Goal: Contribute content: Add original content to the website for others to see

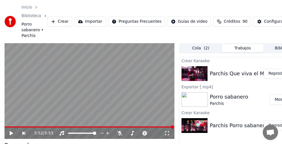
scroll to position [0, 20]
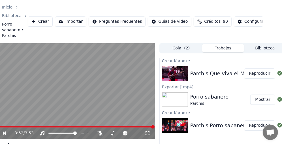
click at [263, 72] on button "Reproducir" at bounding box center [259, 73] width 31 height 10
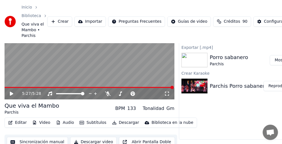
scroll to position [45, 0]
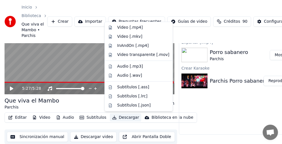
click at [117, 118] on button "Descargar" at bounding box center [126, 117] width 32 height 8
click at [129, 27] on div "Video [.mp4]" at bounding box center [130, 28] width 26 height 6
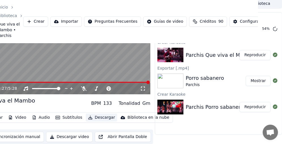
scroll to position [0, 24]
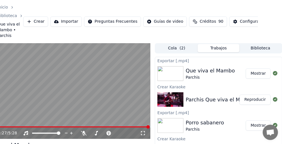
click at [254, 73] on button "Mostrar" at bounding box center [258, 73] width 25 height 10
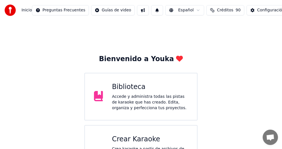
click at [139, 139] on div "Crear Karaoke" at bounding box center [150, 138] width 76 height 9
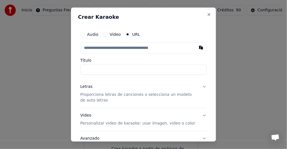
click at [108, 34] on div "Video" at bounding box center [112, 34] width 18 height 5
click at [105, 34] on button "Video" at bounding box center [105, 34] width 5 height 5
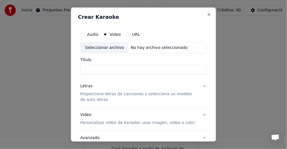
click at [111, 48] on div "Seleccionar archivo" at bounding box center [105, 48] width 48 height 10
click at [187, 67] on input "Título" at bounding box center [143, 69] width 126 height 10
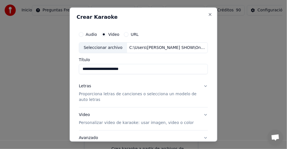
click at [123, 69] on input "**********" at bounding box center [143, 69] width 129 height 10
click at [156, 69] on input "**********" at bounding box center [143, 69] width 129 height 10
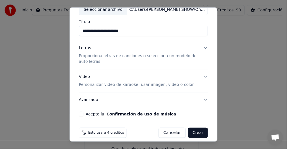
scroll to position [43, 0]
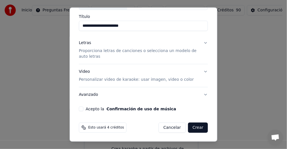
type input "**********"
click at [201, 41] on button "Letras Proporciona letras de canciones o selecciona un modelo de auto letras" at bounding box center [143, 49] width 129 height 28
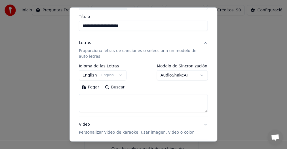
click at [106, 73] on button "English English" at bounding box center [103, 75] width 48 height 10
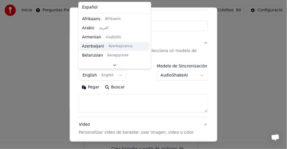
scroll to position [0, 0]
select select "**"
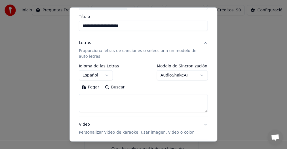
click at [209, 74] on div "**********" at bounding box center [143, 74] width 148 height 134
click at [210, 76] on div "**********" at bounding box center [143, 74] width 148 height 134
click at [189, 75] on button "AudioShakeAI" at bounding box center [182, 75] width 51 height 10
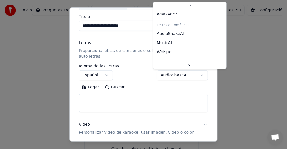
scroll to position [36, 0]
select select "*******"
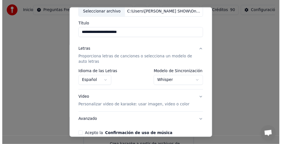
scroll to position [64, 0]
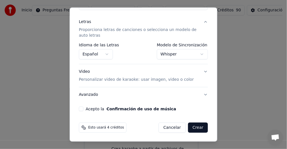
click at [81, 107] on button "Acepto la Confirmación de uso de música" at bounding box center [81, 108] width 5 height 5
click at [198, 126] on button "Crear" at bounding box center [198, 127] width 20 height 10
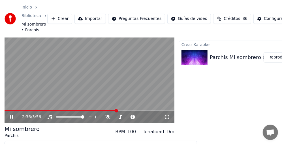
scroll to position [28, 0]
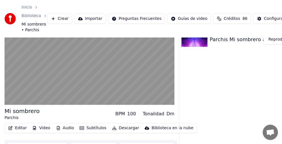
click at [126, 127] on button "Descargar" at bounding box center [126, 128] width 32 height 8
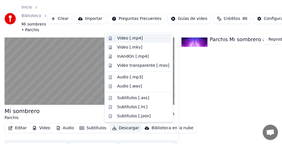
click at [123, 37] on div "Video [.mp4]" at bounding box center [130, 38] width 26 height 6
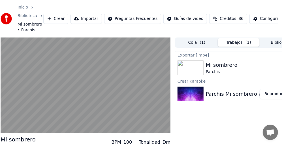
scroll to position [0, 0]
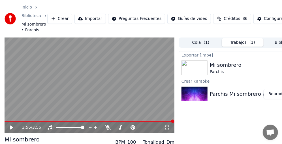
click at [277, 94] on button "Reproducir" at bounding box center [279, 94] width 31 height 10
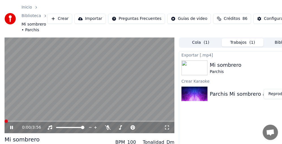
click at [5, 120] on span at bounding box center [5, 120] width 0 height 1
click at [274, 95] on button "Reproducir" at bounding box center [279, 94] width 31 height 10
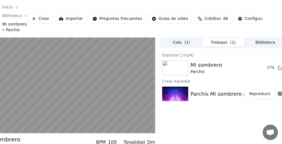
scroll to position [0, 24]
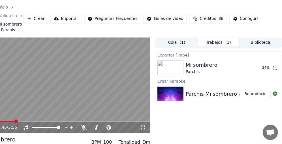
click at [62, 81] on video at bounding box center [65, 85] width 170 height 96
click at [255, 68] on button "Mostrar" at bounding box center [258, 68] width 25 height 10
